Goal: Task Accomplishment & Management: Manage account settings

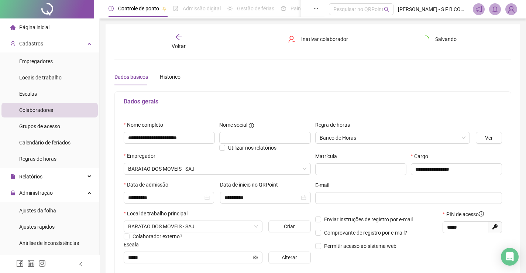
scroll to position [60, 0]
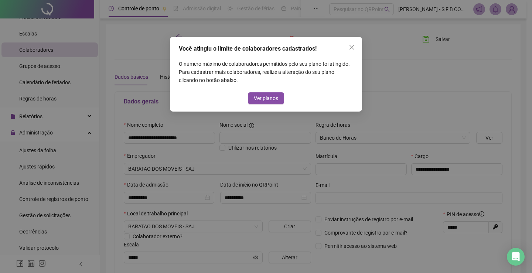
click at [350, 45] on button "Close" at bounding box center [352, 47] width 12 height 12
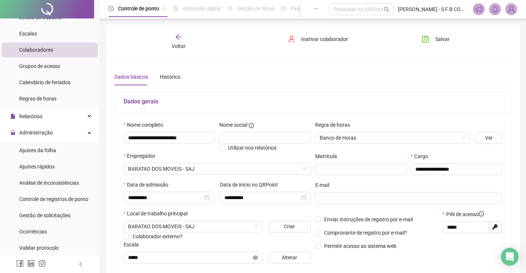
click at [131, 243] on label "Escala" at bounding box center [134, 244] width 20 height 8
click at [442, 43] on button "Salvar" at bounding box center [436, 39] width 39 height 12
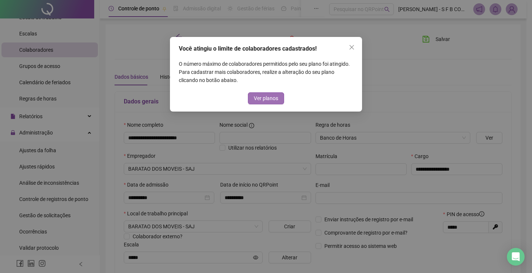
click at [256, 96] on span "Ver planos" at bounding box center [266, 98] width 24 height 8
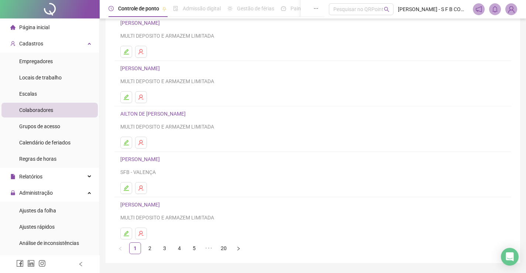
scroll to position [84, 0]
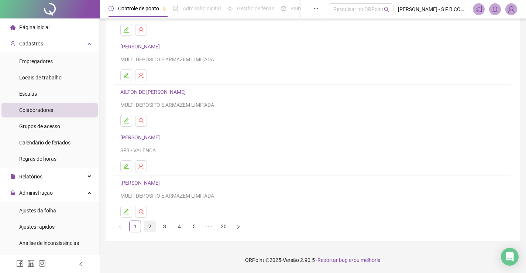
click at [146, 229] on link "2" at bounding box center [149, 226] width 11 height 11
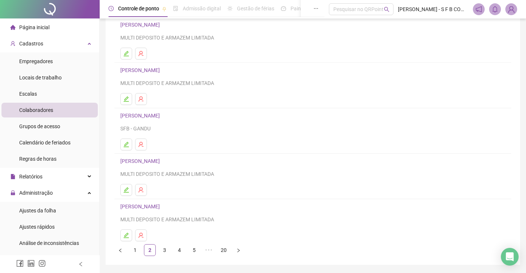
scroll to position [74, 0]
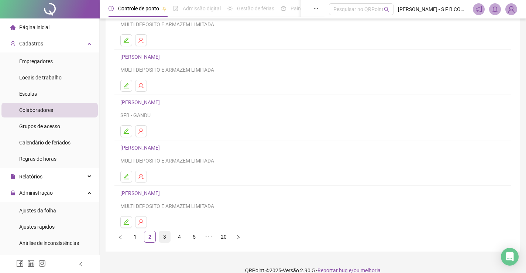
click at [167, 239] on link "3" at bounding box center [164, 236] width 11 height 11
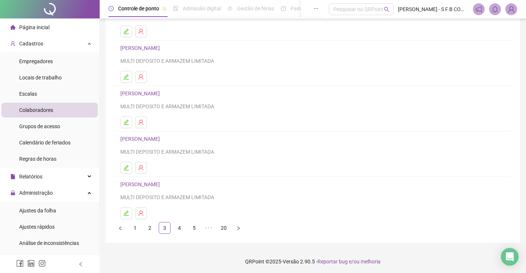
scroll to position [84, 0]
click at [176, 232] on li "4" at bounding box center [180, 226] width 12 height 12
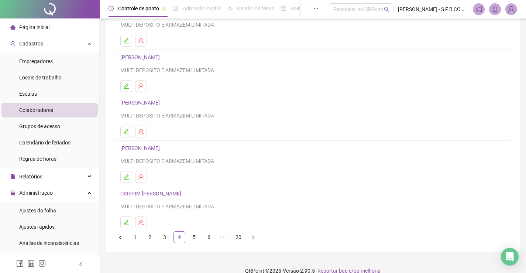
scroll to position [74, 0]
click at [198, 236] on link "5" at bounding box center [194, 236] width 11 height 11
click at [207, 238] on link "6" at bounding box center [208, 236] width 11 height 11
click at [211, 239] on link "7" at bounding box center [208, 236] width 11 height 11
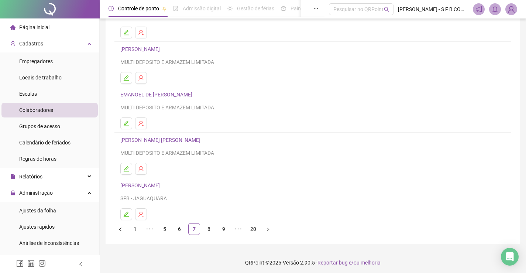
scroll to position [84, 0]
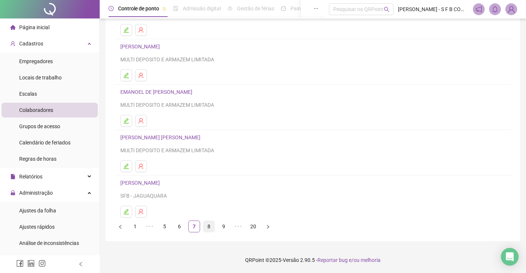
click at [209, 224] on link "8" at bounding box center [208, 226] width 11 height 11
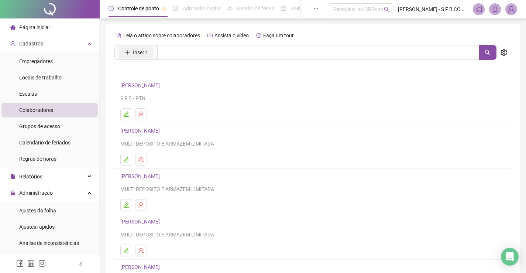
click at [149, 54] on button "Inserir" at bounding box center [136, 53] width 34 height 12
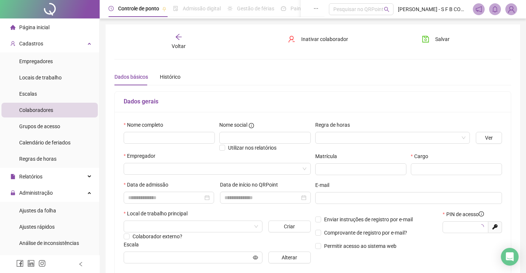
type input "*****"
click at [176, 44] on span "Voltar" at bounding box center [179, 46] width 14 height 6
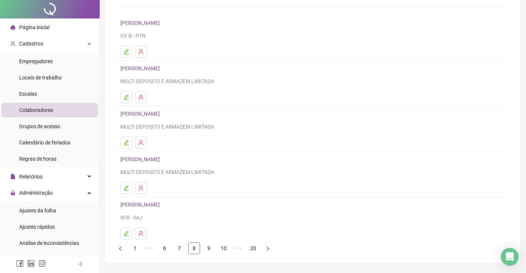
scroll to position [84, 0]
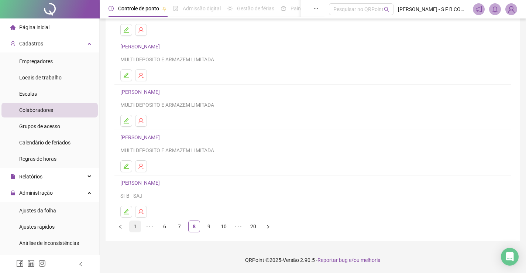
click at [136, 227] on link "1" at bounding box center [135, 226] width 11 height 11
click at [151, 225] on link "2" at bounding box center [149, 226] width 11 height 11
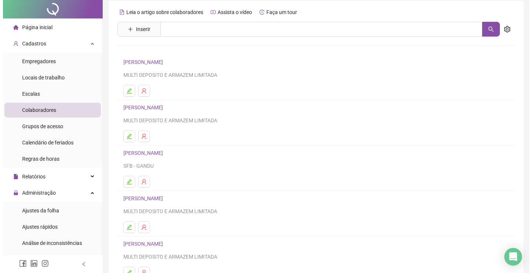
scroll to position [37, 0]
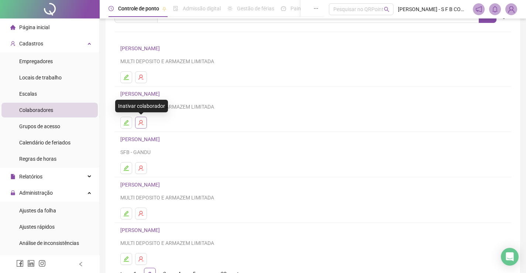
click at [141, 124] on icon "user-delete" at bounding box center [141, 123] width 6 height 6
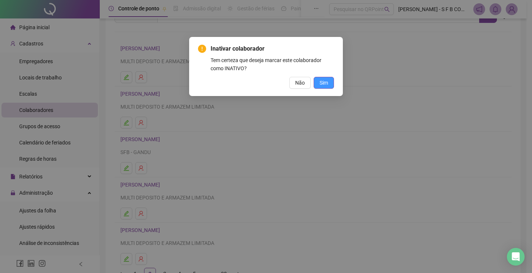
click at [329, 81] on button "Sim" at bounding box center [323, 83] width 20 height 12
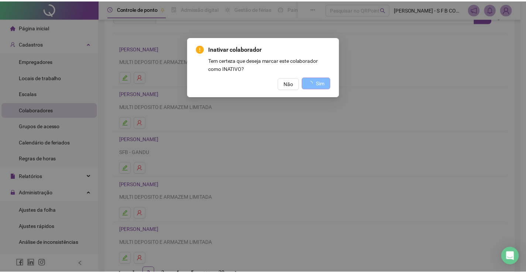
scroll to position [0, 0]
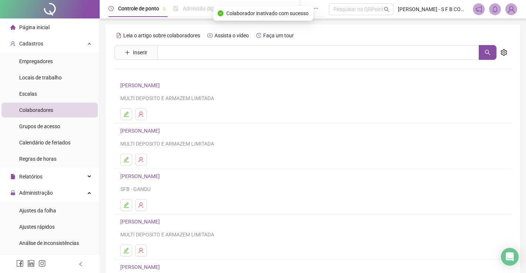
click at [196, 44] on div "Leia o artigo sobre colaboradores Assista o vídeo Faça um tour Inserir Nenhum r…" at bounding box center [312, 173] width 397 height 287
click at [148, 58] on button "Inserir" at bounding box center [136, 53] width 34 height 12
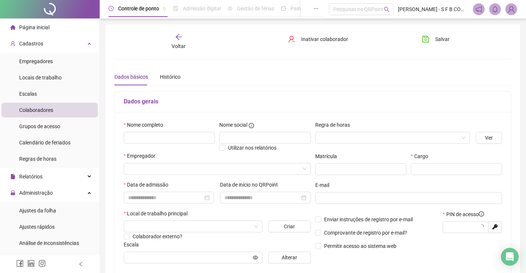
type input "*****"
click at [167, 132] on input "text" at bounding box center [169, 138] width 91 height 12
type input "**********"
click at [358, 141] on input "search" at bounding box center [389, 137] width 139 height 11
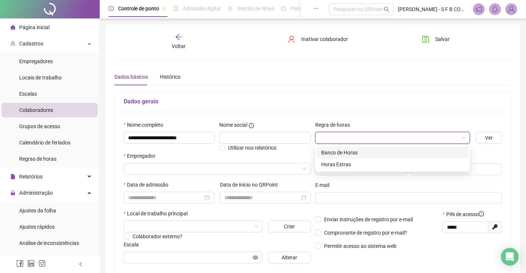
click at [355, 152] on div "Banco de Horas" at bounding box center [392, 152] width 143 height 8
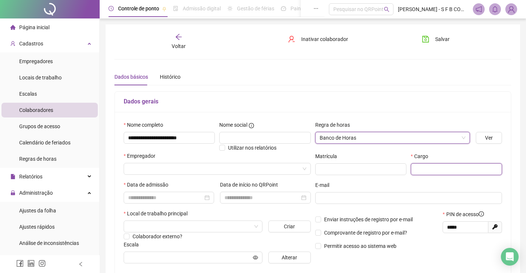
click at [422, 173] on input "text" at bounding box center [456, 169] width 91 height 12
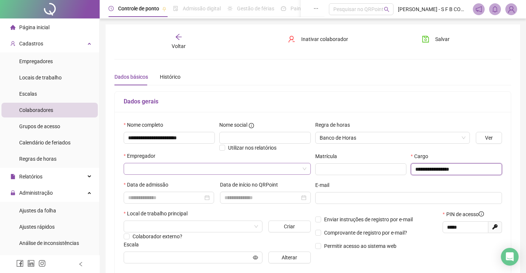
type input "**********"
drag, startPoint x: 169, startPoint y: 167, endPoint x: 186, endPoint y: 170, distance: 17.2
click at [169, 168] on input "search" at bounding box center [214, 168] width 172 height 11
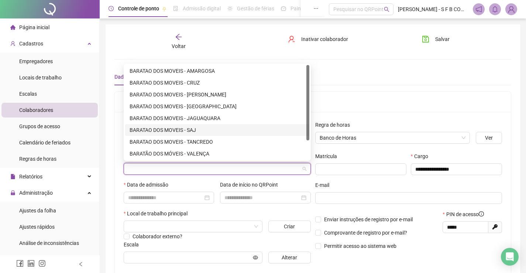
drag, startPoint x: 199, startPoint y: 128, endPoint x: 196, endPoint y: 140, distance: 12.1
click at [199, 128] on div "BARATAO DOS MOVEIS - SAJ" at bounding box center [217, 130] width 175 height 8
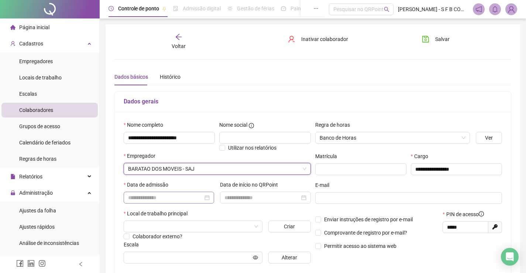
click at [209, 197] on div at bounding box center [169, 197] width 82 height 8
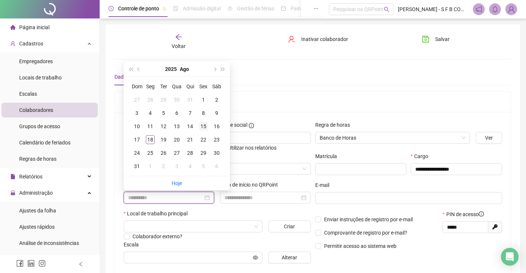
type input "**********"
click at [202, 126] on div "15" at bounding box center [203, 126] width 9 height 9
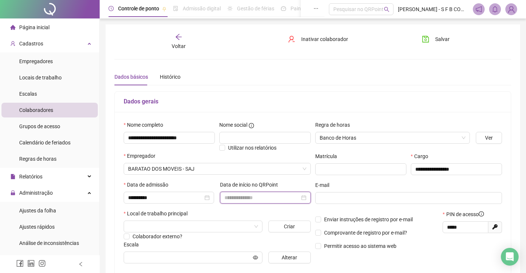
click at [293, 197] on input at bounding box center [261, 197] width 75 height 8
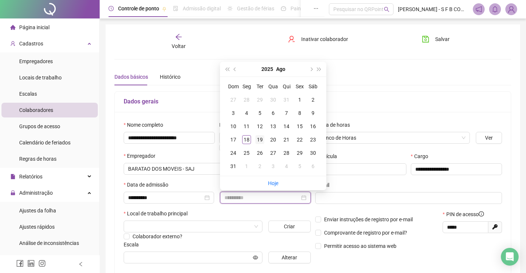
type input "**********"
click at [260, 140] on div "19" at bounding box center [260, 139] width 9 height 9
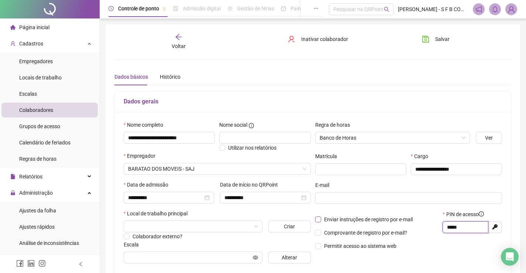
drag, startPoint x: 466, startPoint y: 225, endPoint x: 386, endPoint y: 221, distance: 80.2
click at [388, 220] on div "Enviar instruções de registro por e-mail Comprovante de registro por e-mail? Pe…" at bounding box center [409, 232] width 192 height 45
click at [222, 230] on input "search" at bounding box center [189, 226] width 123 height 11
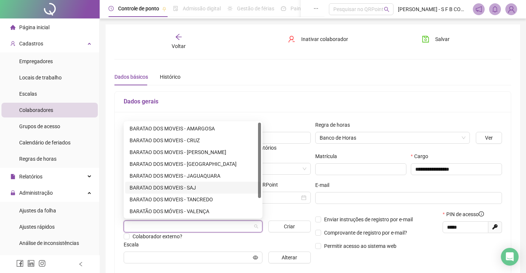
click at [213, 187] on div "BARATAO DOS MOVEIS - SAJ" at bounding box center [193, 188] width 127 height 8
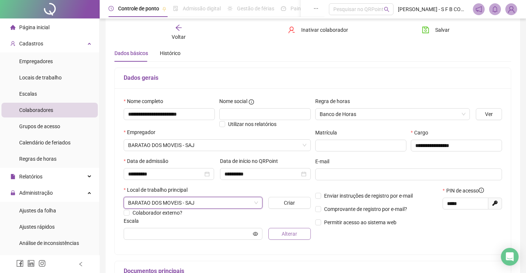
scroll to position [37, 0]
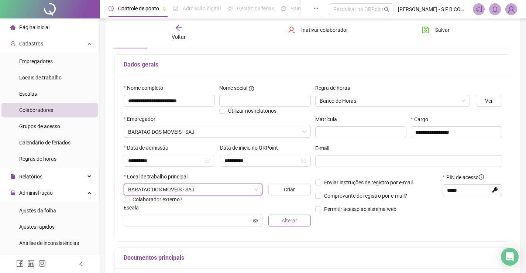
click at [282, 219] on button "Alterar" at bounding box center [289, 221] width 42 height 12
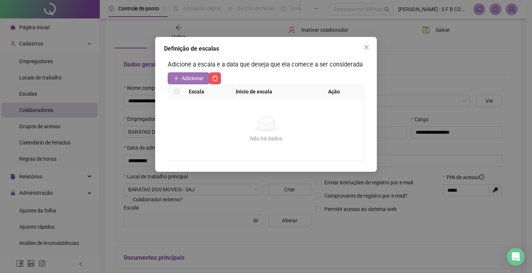
click at [180, 76] on button "Adicionar" at bounding box center [189, 78] width 42 height 12
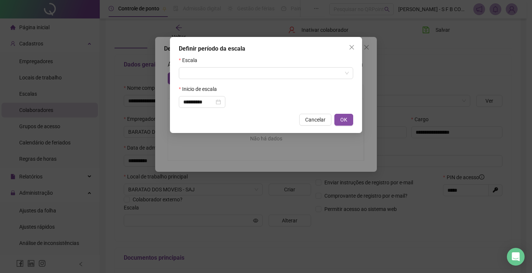
click at [208, 79] on form "**********" at bounding box center [266, 82] width 174 height 52
click at [213, 70] on input "search" at bounding box center [262, 73] width 159 height 11
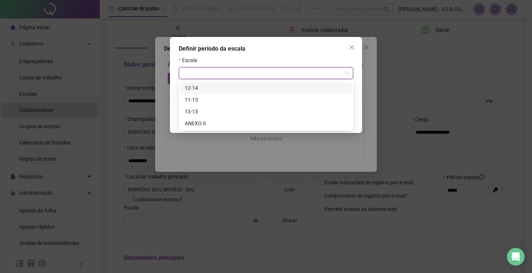
click at [210, 87] on div "12-14" at bounding box center [266, 88] width 162 height 8
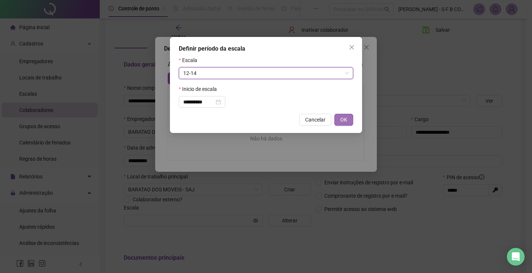
click at [335, 116] on button "OK" at bounding box center [343, 120] width 19 height 12
type input "*****"
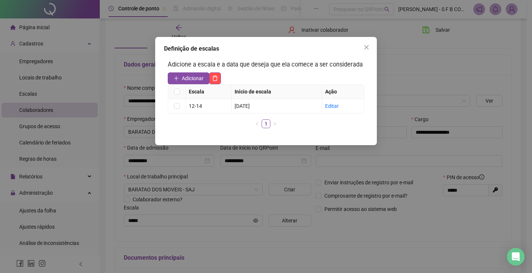
click at [368, 50] on icon "close" at bounding box center [366, 47] width 6 height 6
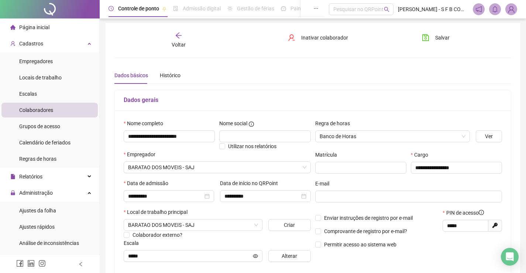
scroll to position [1, 0]
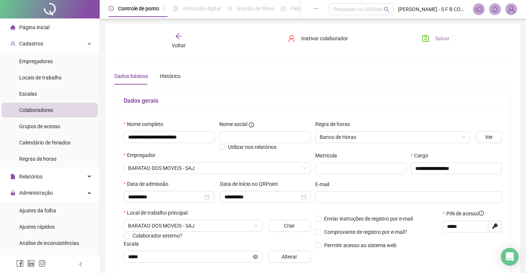
click at [443, 42] on span "Salvar" at bounding box center [442, 38] width 14 height 8
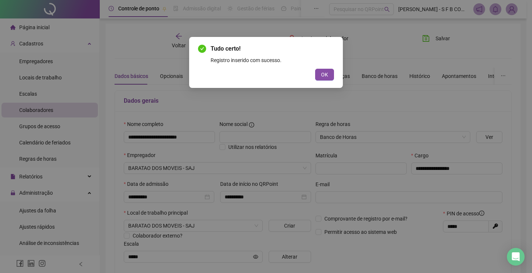
click at [320, 74] on button "OK" at bounding box center [324, 75] width 19 height 12
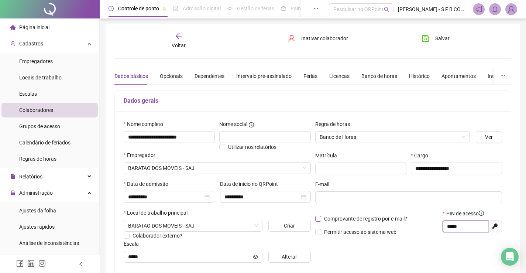
drag, startPoint x: 466, startPoint y: 228, endPoint x: 399, endPoint y: 220, distance: 68.0
click at [405, 222] on div "Comprovante de registro por e-mail? Permitir acesso ao sistema web PIN de acess…" at bounding box center [409, 225] width 192 height 32
click at [180, 38] on icon "arrow-left" at bounding box center [178, 35] width 7 height 7
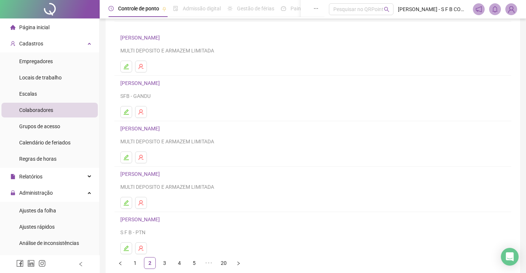
scroll to position [0, 0]
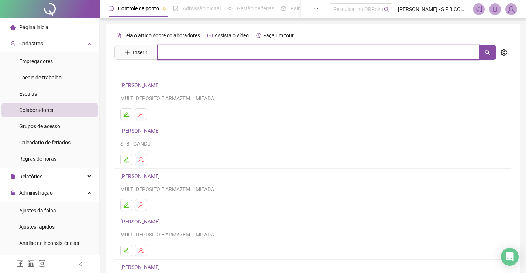
click at [189, 50] on input "text" at bounding box center [318, 52] width 322 height 15
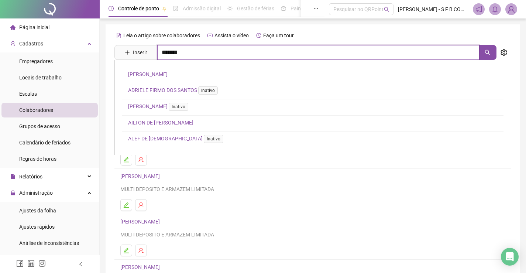
type input "*******"
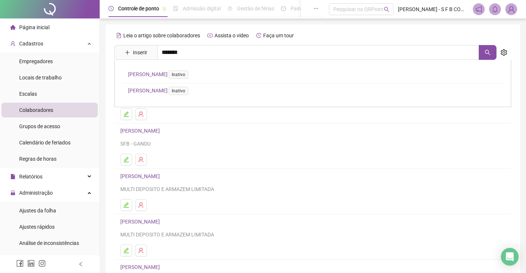
click at [175, 74] on link "[PERSON_NAME] Inativo" at bounding box center [159, 74] width 63 height 6
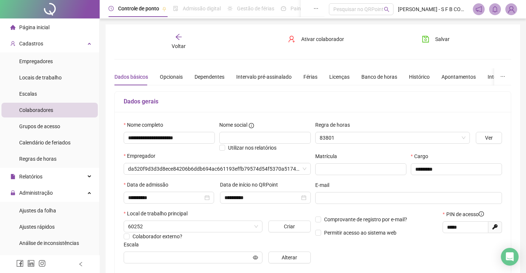
type input "*****"
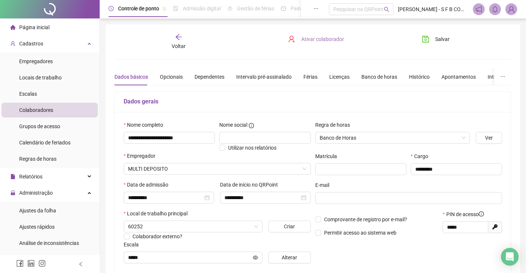
click at [312, 41] on span "Ativar colaborador" at bounding box center [322, 39] width 43 height 8
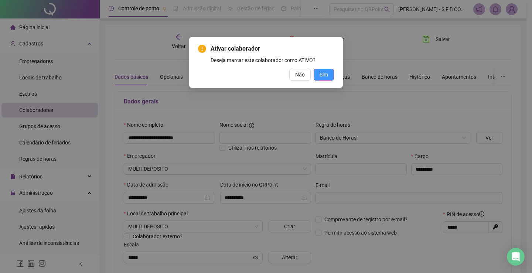
click at [324, 69] on button "Sim" at bounding box center [323, 75] width 20 height 12
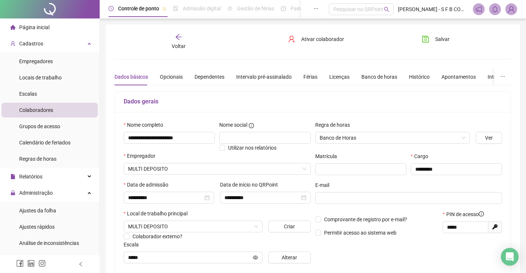
click at [180, 36] on icon "arrow-left" at bounding box center [178, 36] width 7 height 7
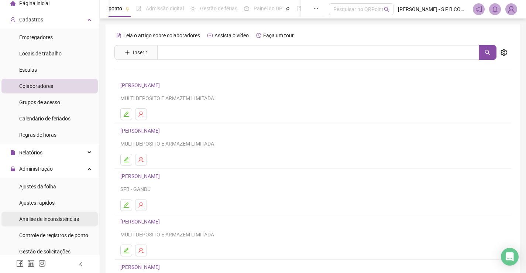
scroll to position [37, 0]
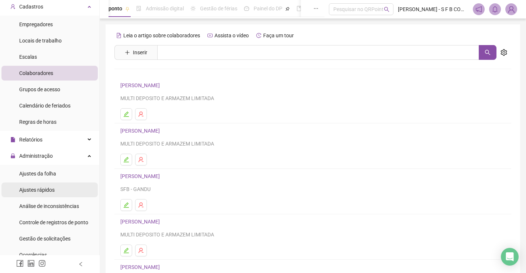
click at [37, 187] on span "Ajustes rápidos" at bounding box center [36, 190] width 35 height 6
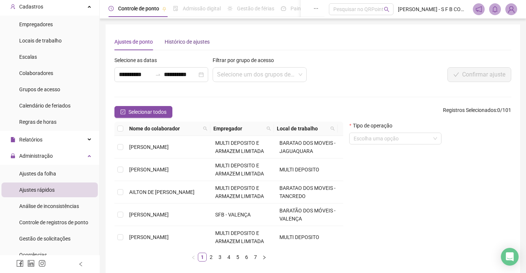
click at [175, 41] on div "Histórico de ajustes" at bounding box center [187, 42] width 45 height 8
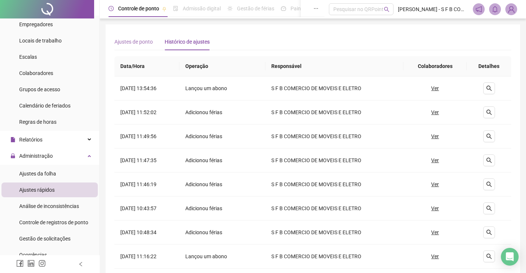
click at [127, 37] on div "Ajustes de ponto" at bounding box center [133, 41] width 38 height 17
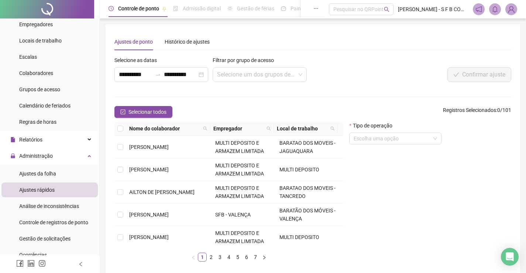
click at [409, 8] on span "[PERSON_NAME] - S F B COMERCIO DE MOVEIS E ELETRO" at bounding box center [433, 9] width 71 height 8
click at [369, 14] on div "Pesquisar no QRPoint" at bounding box center [361, 9] width 65 height 12
click at [313, 9] on icon "ellipsis" at bounding box center [315, 8] width 5 height 5
click at [110, 9] on icon "clock-circle" at bounding box center [111, 8] width 5 height 5
click at [110, 8] on icon "clock-circle" at bounding box center [111, 8] width 5 height 5
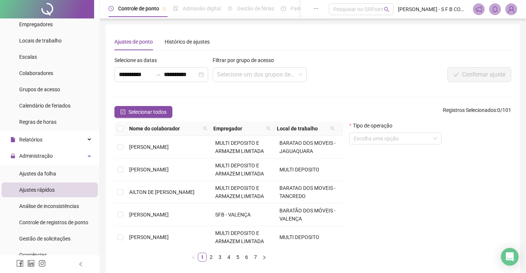
click at [110, 8] on icon "clock-circle" at bounding box center [111, 8] width 5 height 5
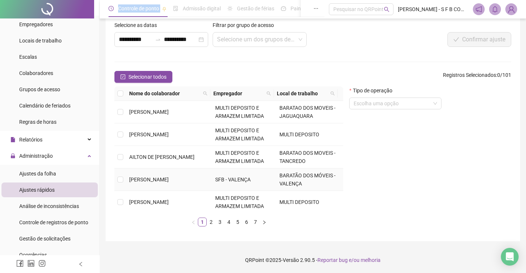
scroll to position [111, 0]
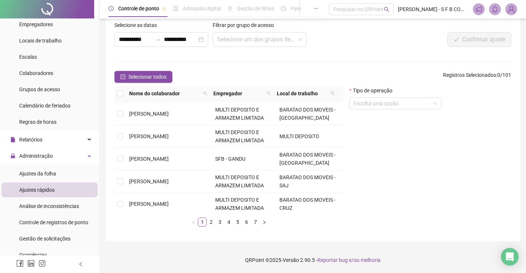
click at [67, 196] on li "Ajustes rápidos" at bounding box center [49, 189] width 96 height 15
click at [64, 202] on div "Análise de inconsistências" at bounding box center [49, 206] width 60 height 15
